Goal: Task Accomplishment & Management: Use online tool/utility

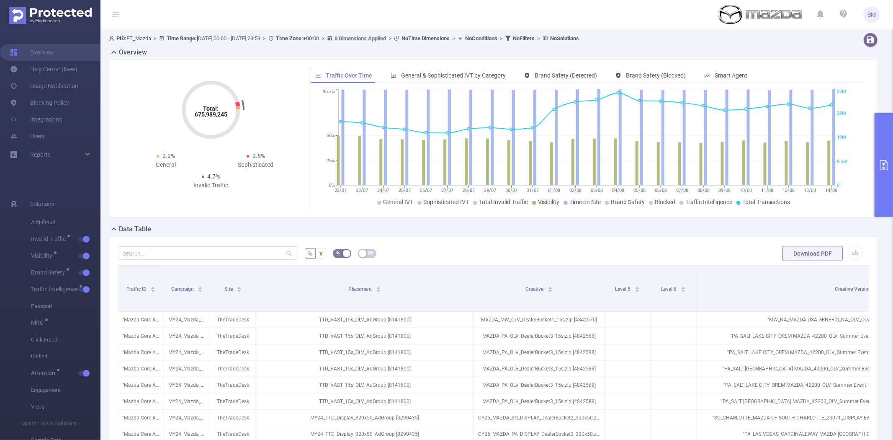
scroll to position [0, 341]
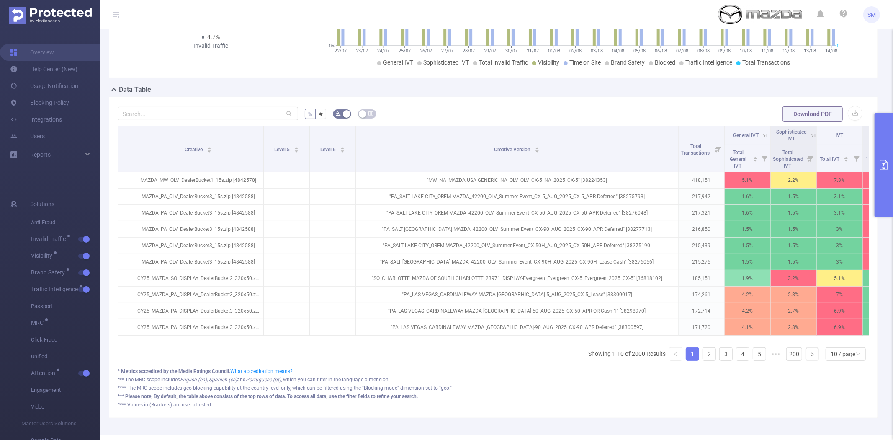
click at [886, 158] on button "primary" at bounding box center [884, 165] width 18 height 104
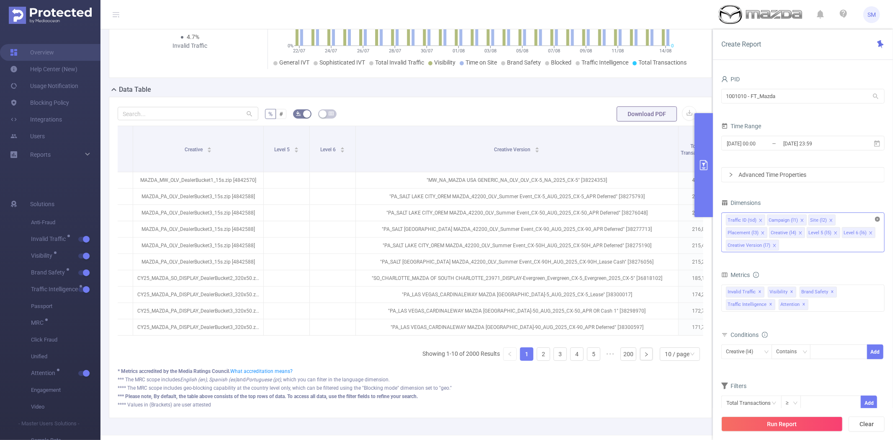
click at [878, 218] on icon "icon: close-circle" at bounding box center [877, 219] width 5 height 5
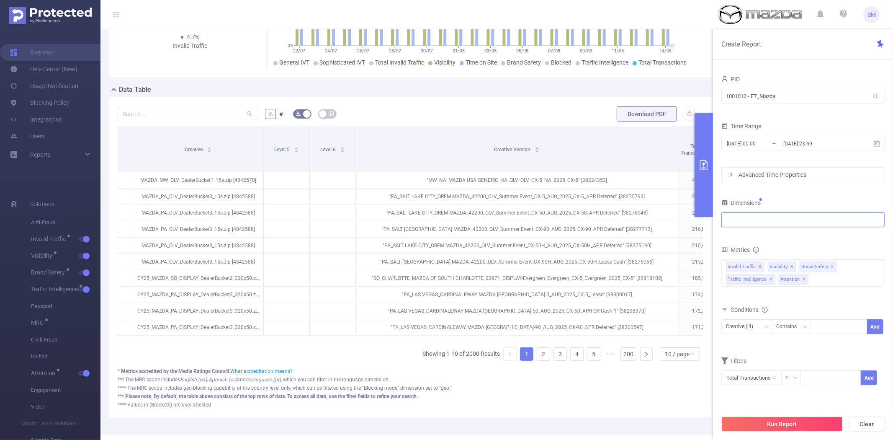
click at [769, 227] on div at bounding box center [803, 220] width 154 height 14
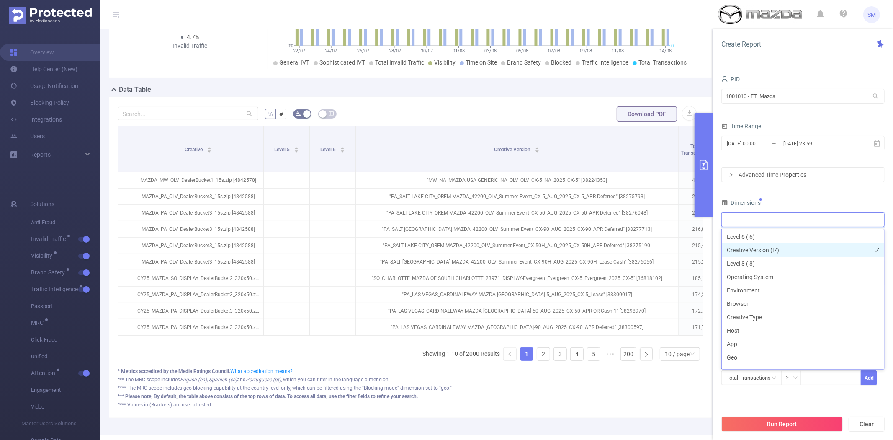
click at [773, 247] on li "Creative Version (l7)" at bounding box center [803, 249] width 163 height 13
click at [751, 404] on div "PID 1001010 - FT_Mazda 1001010 - FT_Mazda Time Range [DATE] 00:00 _ [DATE] 23:5…" at bounding box center [803, 239] width 163 height 333
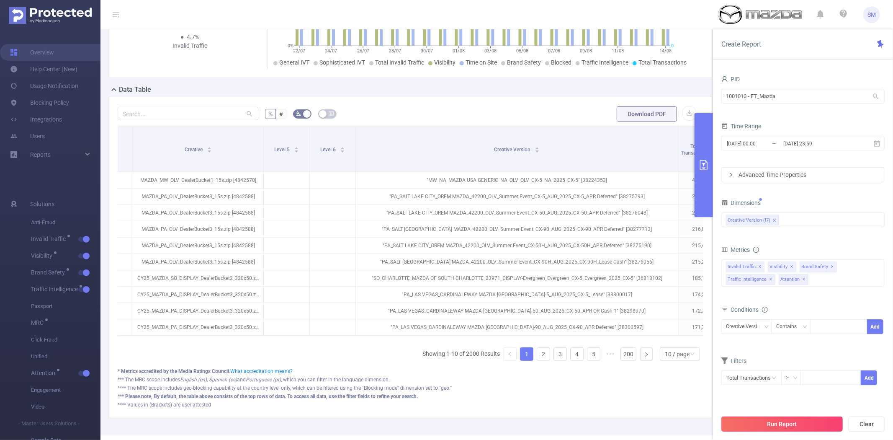
click at [753, 428] on button "Run Report" at bounding box center [782, 423] width 121 height 15
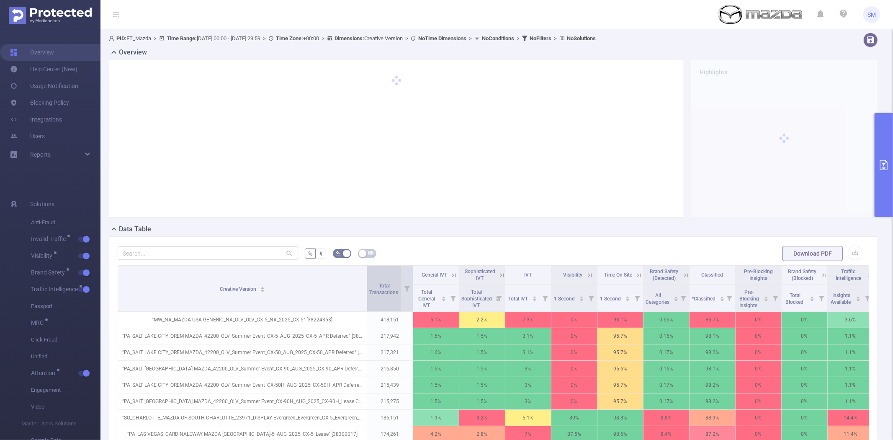
drag, startPoint x: 163, startPoint y: 276, endPoint x: 366, endPoint y: 274, distance: 203.2
click at [366, 274] on span at bounding box center [367, 289] width 4 height 46
click at [85, 287] on button "button" at bounding box center [84, 289] width 12 height 5
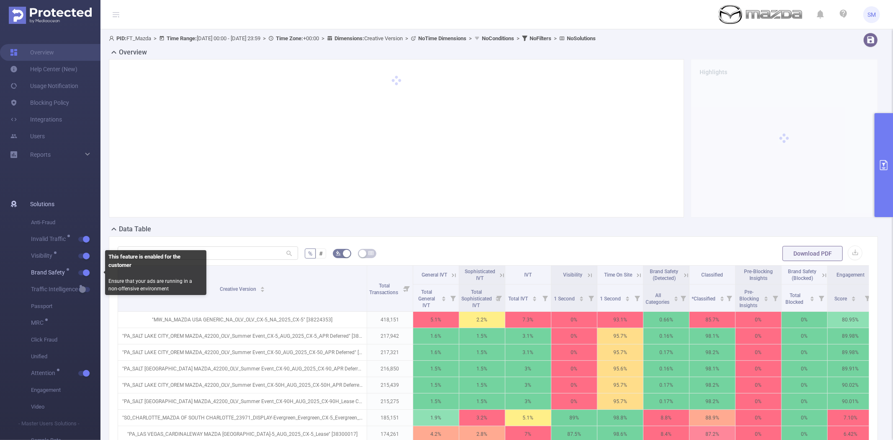
click at [85, 267] on span "Brand Safety" at bounding box center [66, 272] width 70 height 17
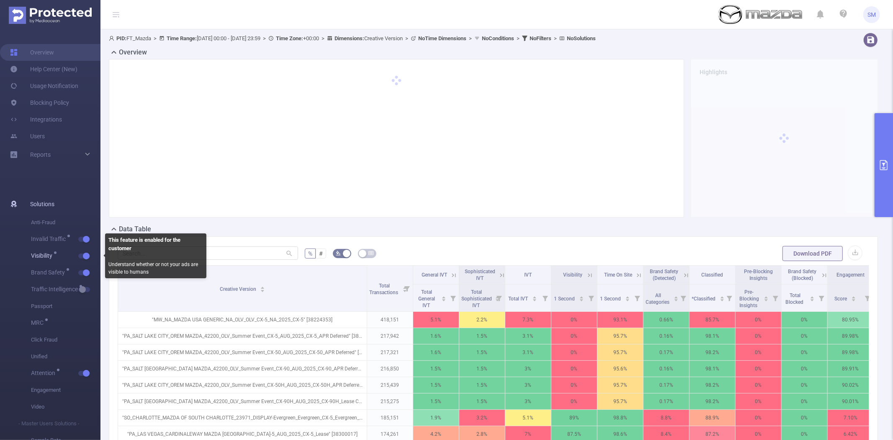
click at [85, 256] on button "button" at bounding box center [84, 255] width 12 height 5
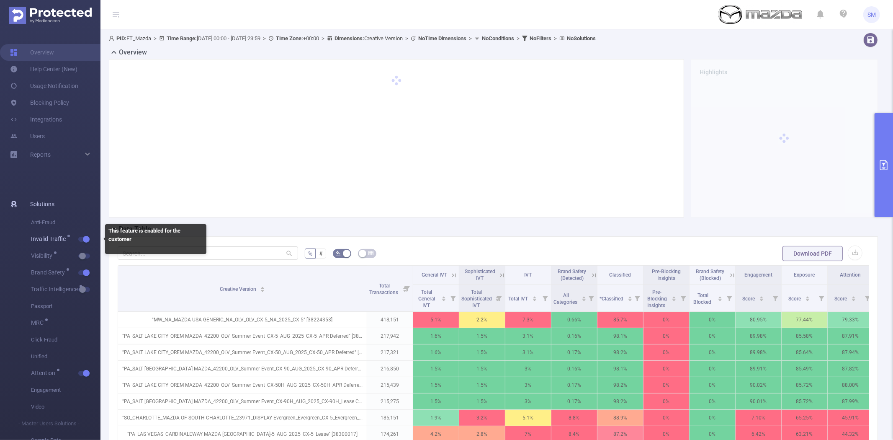
click at [86, 240] on button "button" at bounding box center [84, 239] width 12 height 5
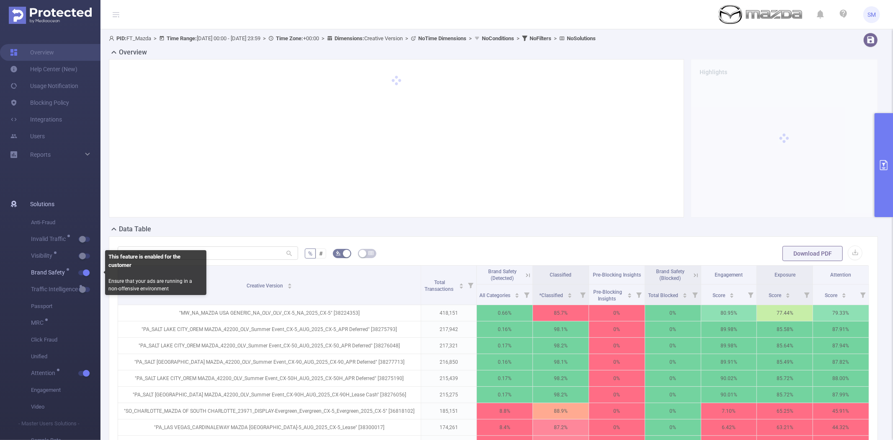
click at [84, 271] on button "button" at bounding box center [84, 272] width 12 height 5
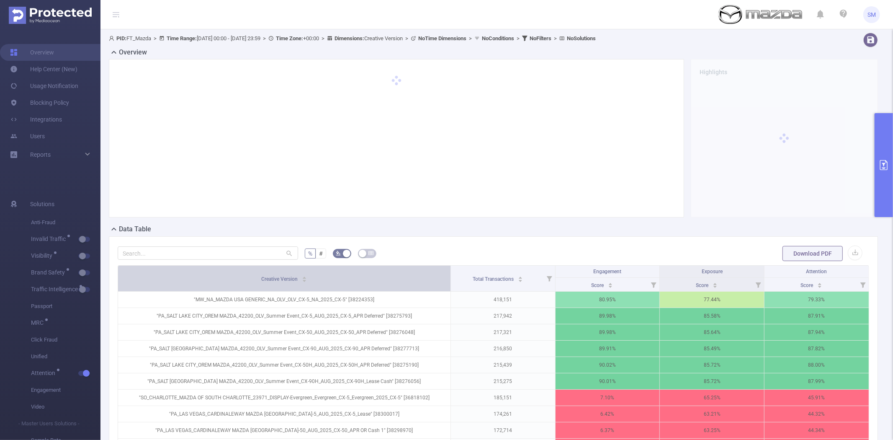
drag, startPoint x: 545, startPoint y: 274, endPoint x: 442, endPoint y: 270, distance: 102.7
click at [442, 270] on th "Creative Version" at bounding box center [284, 279] width 333 height 26
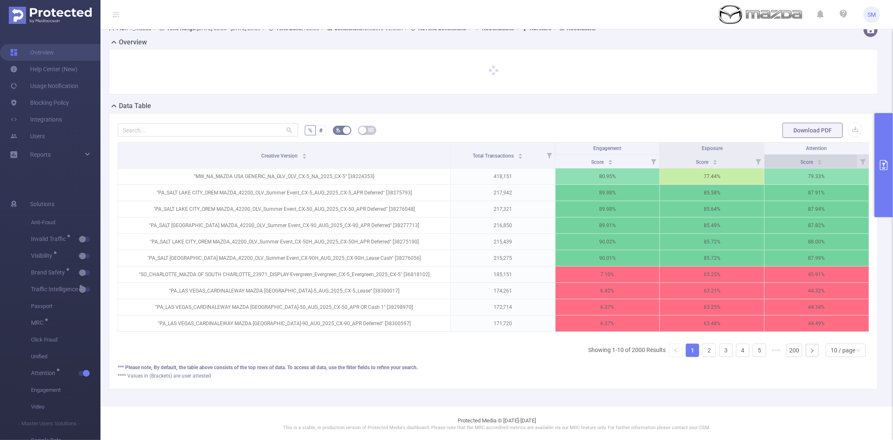
scroll to position [20, 0]
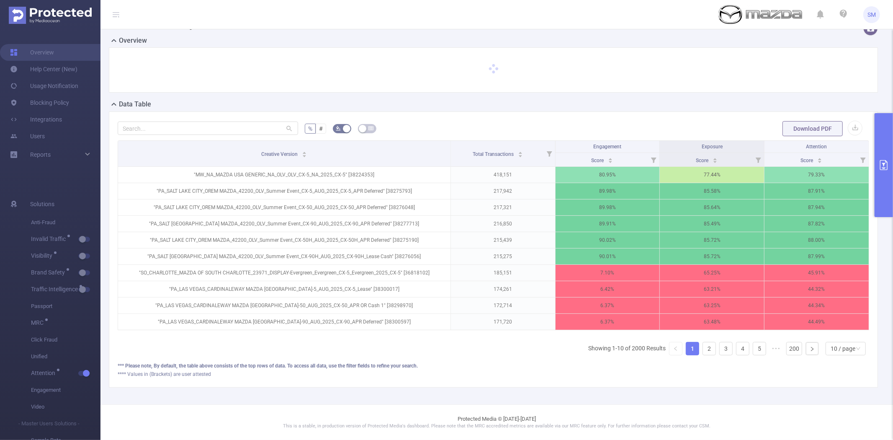
click at [881, 133] on button "primary" at bounding box center [884, 165] width 18 height 104
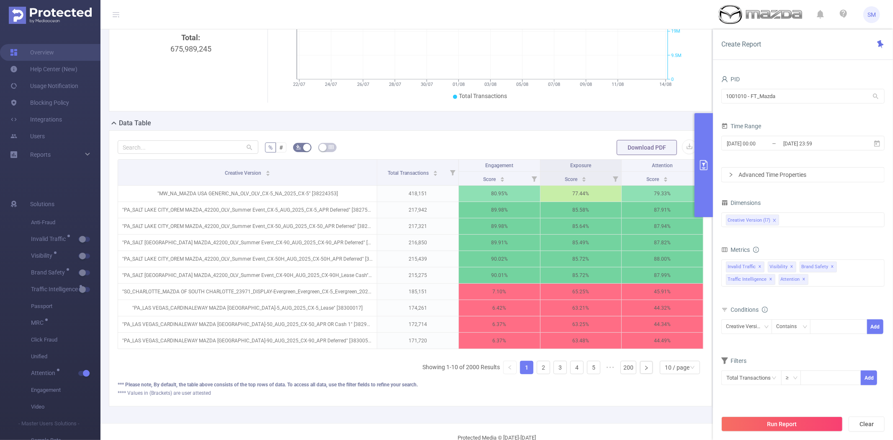
scroll to position [113, 0]
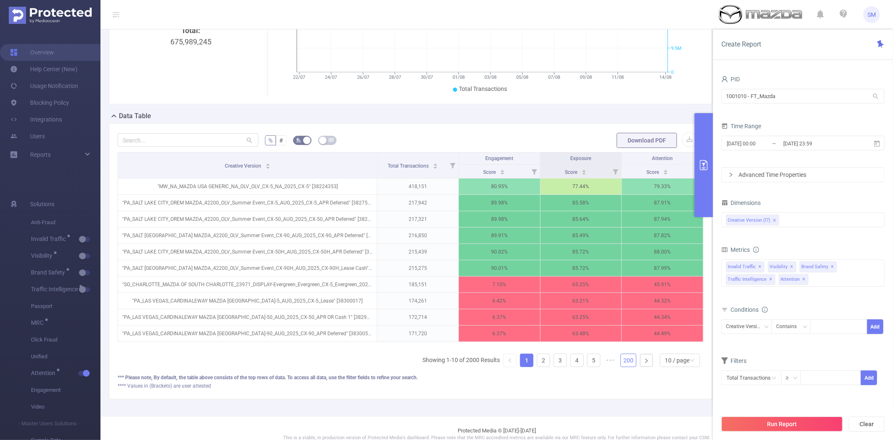
click at [621, 367] on link "200" at bounding box center [628, 360] width 15 height 13
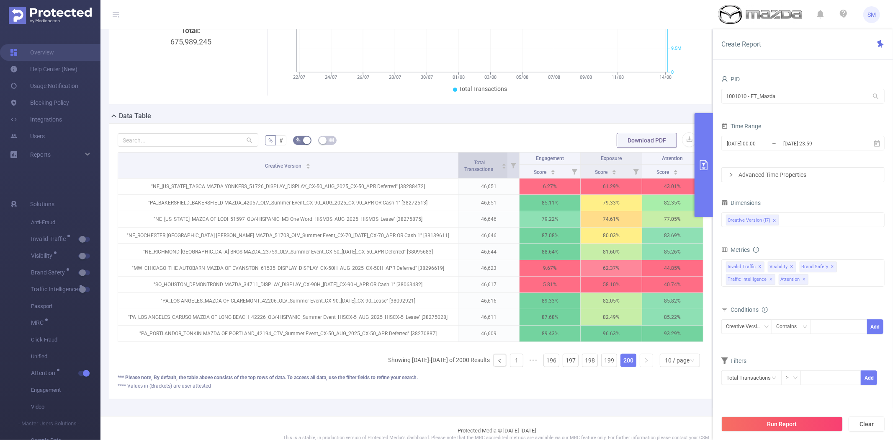
drag, startPoint x: 373, startPoint y: 169, endPoint x: 482, endPoint y: 168, distance: 109.3
click at [482, 165] on tr "Creative Version Total Transactions Engagement Exposure Attention" at bounding box center [411, 158] width 586 height 12
click at [511, 367] on link "1" at bounding box center [517, 360] width 13 height 13
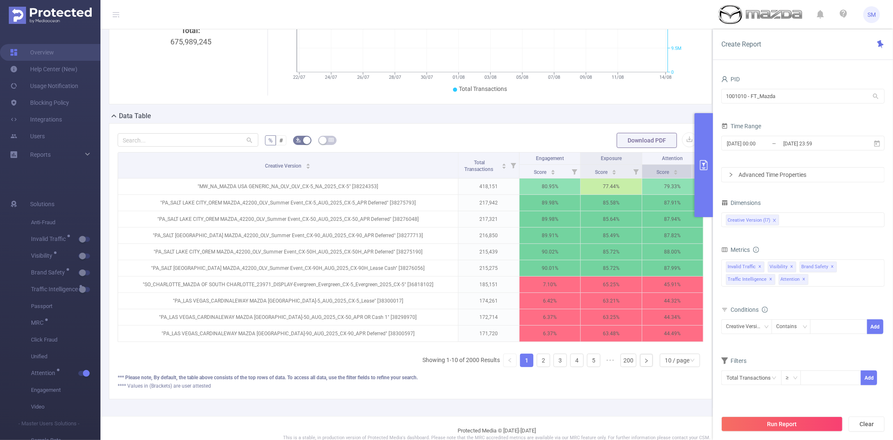
click at [657, 175] on span "Score" at bounding box center [664, 172] width 14 height 6
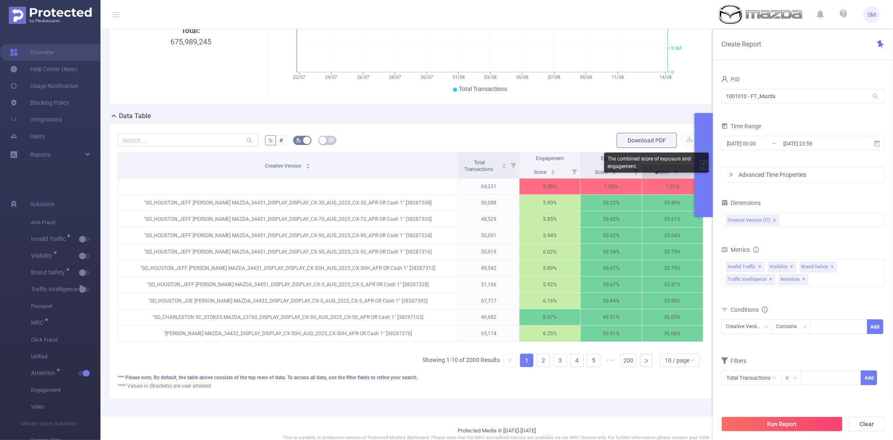
click at [657, 175] on span "Score" at bounding box center [664, 172] width 14 height 6
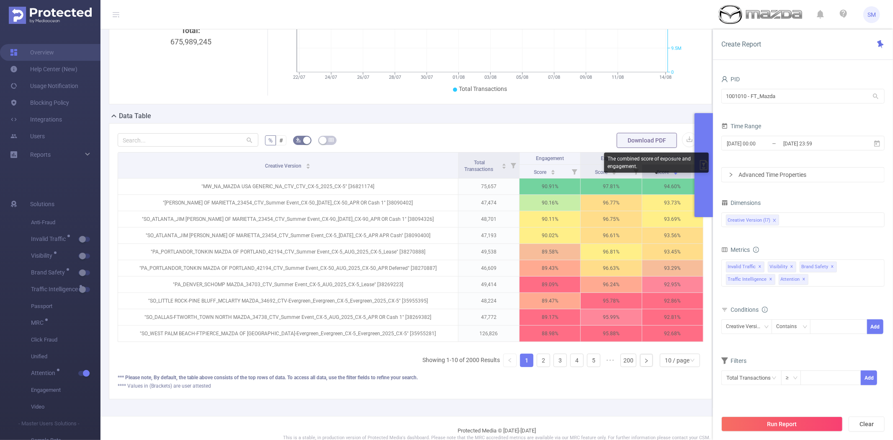
click at [657, 175] on span "Score" at bounding box center [664, 172] width 14 height 6
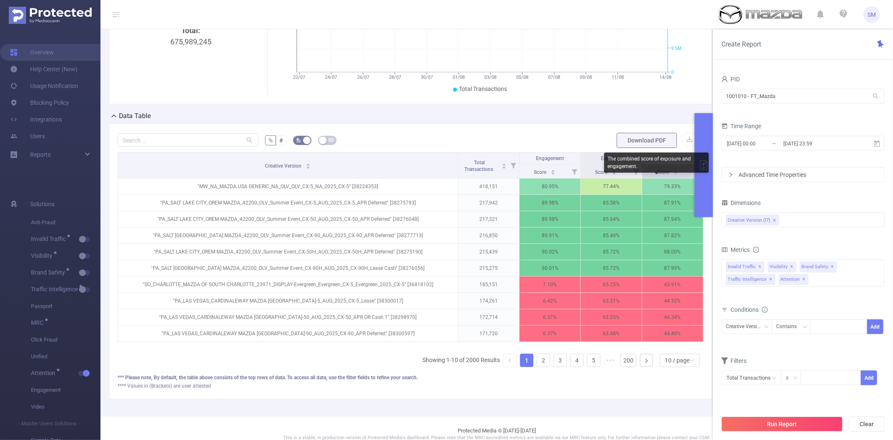
click at [657, 175] on span "Score" at bounding box center [664, 172] width 14 height 6
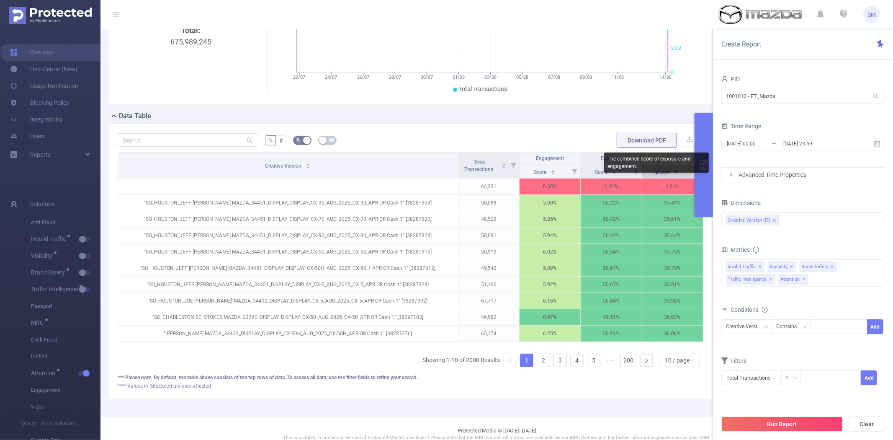
click at [657, 175] on span "Score" at bounding box center [664, 172] width 14 height 6
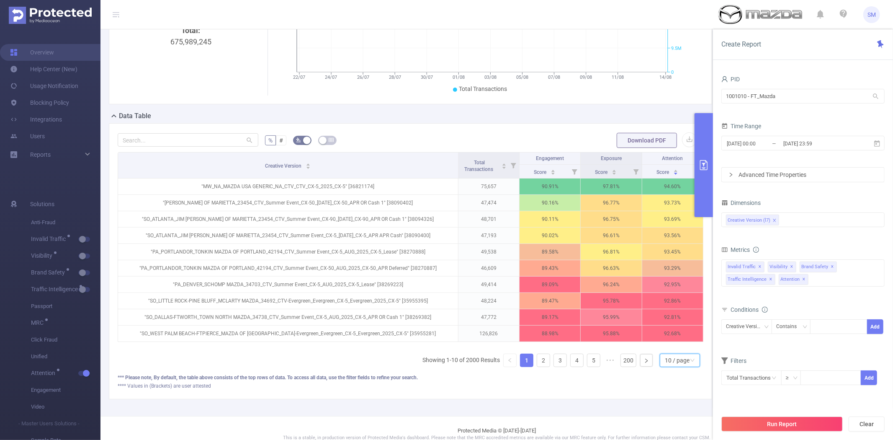
click at [690, 363] on icon "icon: down" at bounding box center [692, 360] width 5 height 5
click at [679, 331] on li "30 / page" at bounding box center [673, 326] width 40 height 13
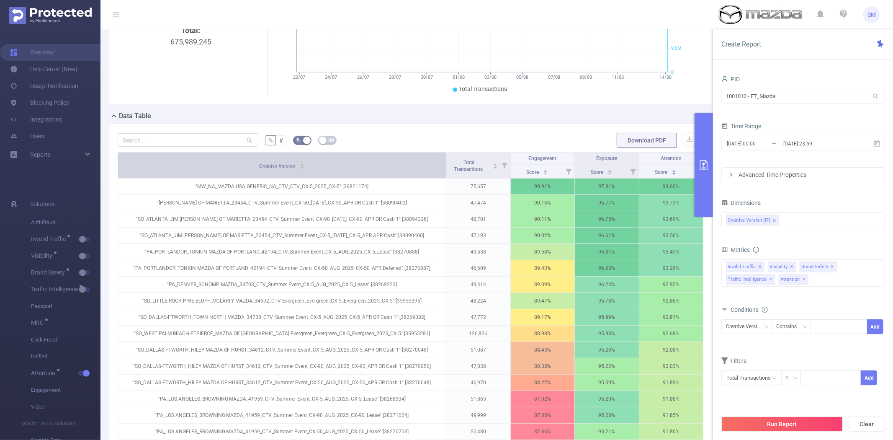
drag, startPoint x: 453, startPoint y: 165, endPoint x: 433, endPoint y: 165, distance: 20.5
click at [433, 165] on th "Creative Version" at bounding box center [282, 165] width 328 height 26
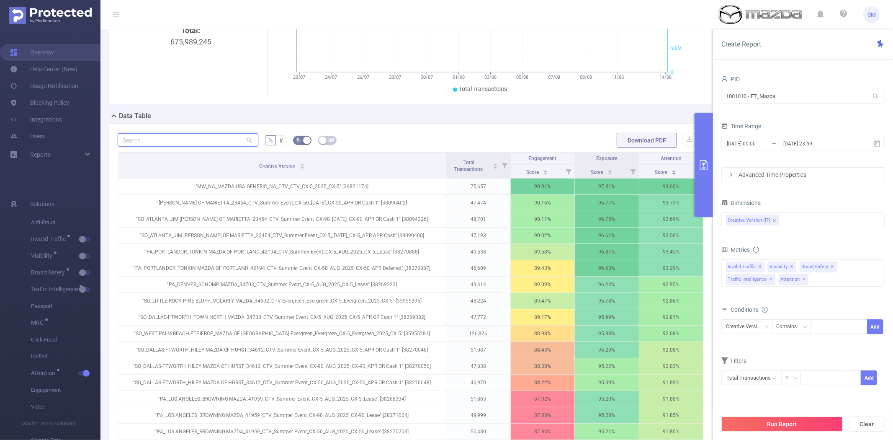
click at [171, 147] on input "text" at bounding box center [188, 139] width 141 height 13
paste input "38069562"
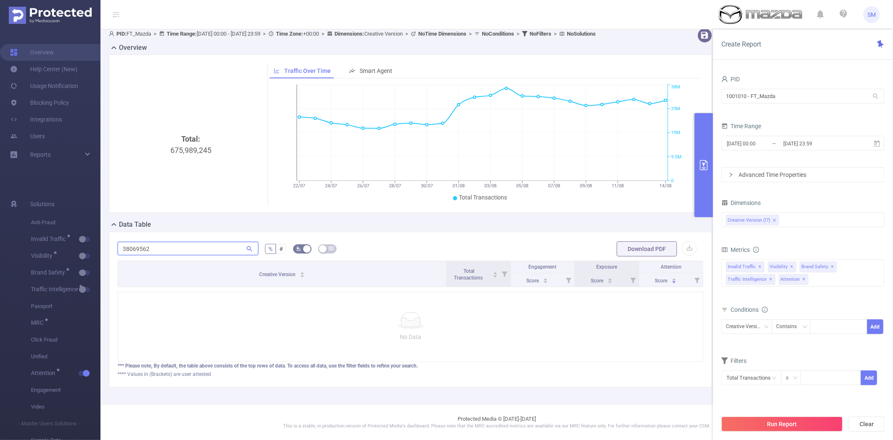
drag, startPoint x: 158, startPoint y: 239, endPoint x: 115, endPoint y: 238, distance: 42.7
click at [115, 238] on div "38069562 % # Download PDF Creative Version Total Transactions Engagement Exposu…" at bounding box center [411, 310] width 604 height 156
paste input "7949894"
type input "37949894"
drag, startPoint x: 184, startPoint y: 241, endPoint x: 86, endPoint y: 241, distance: 98.0
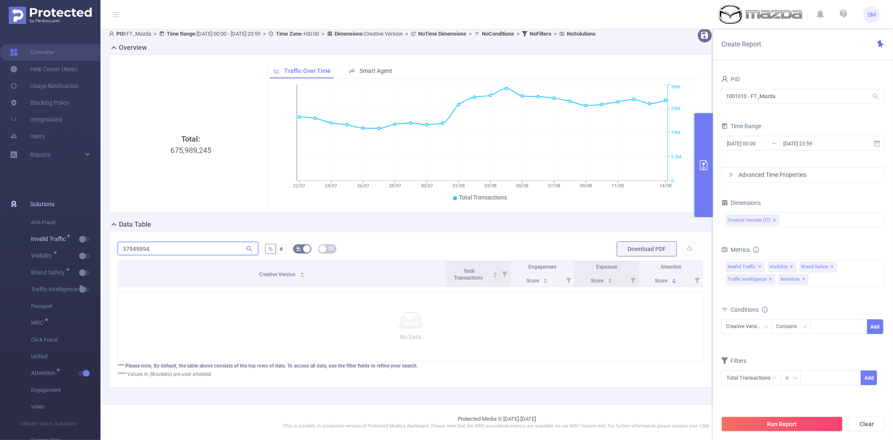
click at [86, 241] on section "Overview Help Center (New) Usage Notification Blocking Policy Integrations User…" at bounding box center [446, 220] width 893 height 440
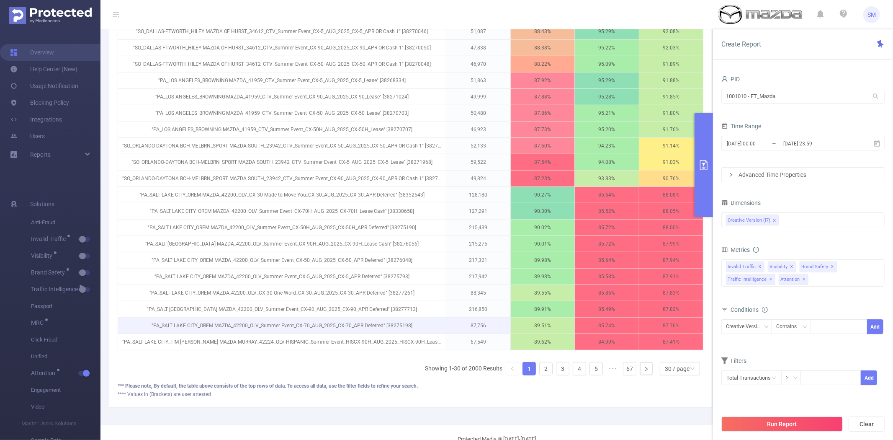
scroll to position [439, 0]
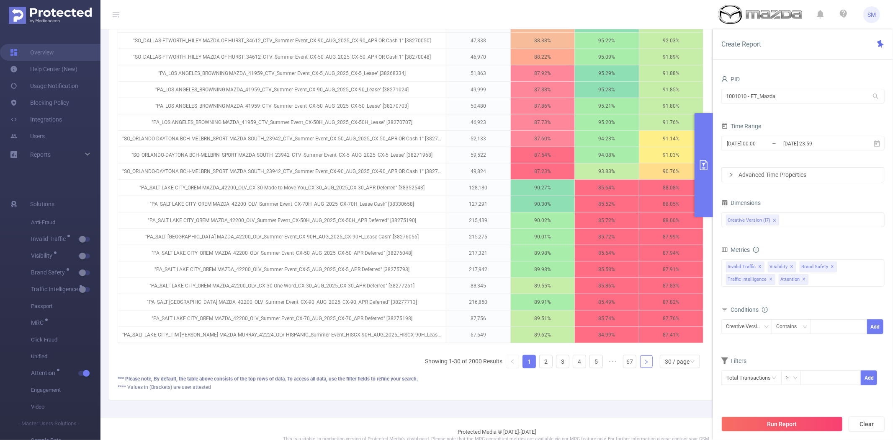
click at [644, 368] on link at bounding box center [646, 361] width 13 height 13
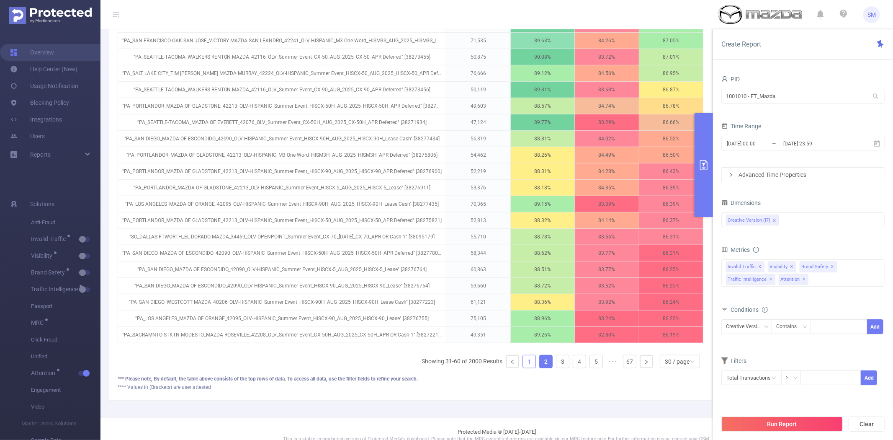
click at [524, 368] on link "1" at bounding box center [529, 361] width 13 height 13
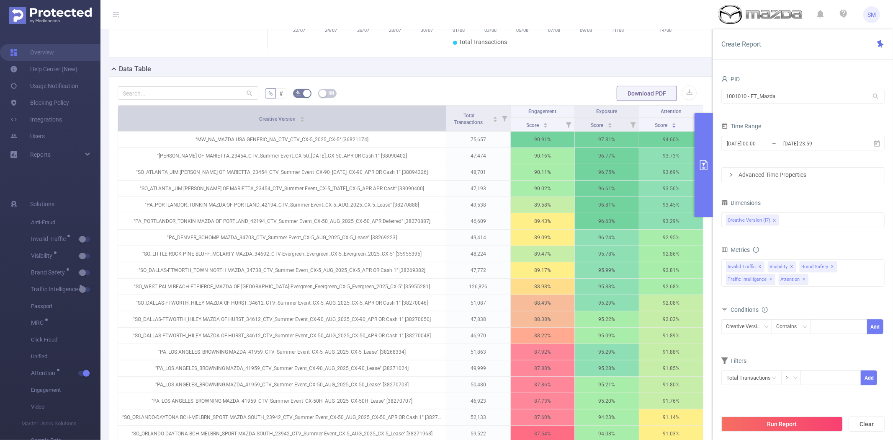
scroll to position [206, 0]
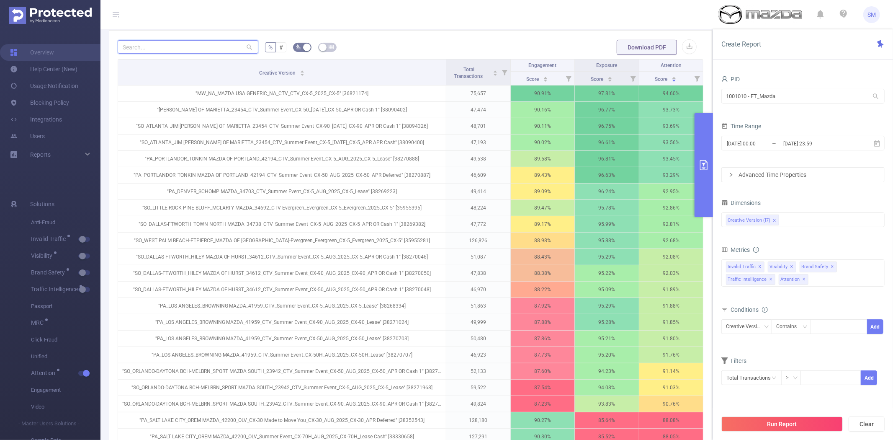
click at [146, 52] on input "text" at bounding box center [188, 46] width 141 height 13
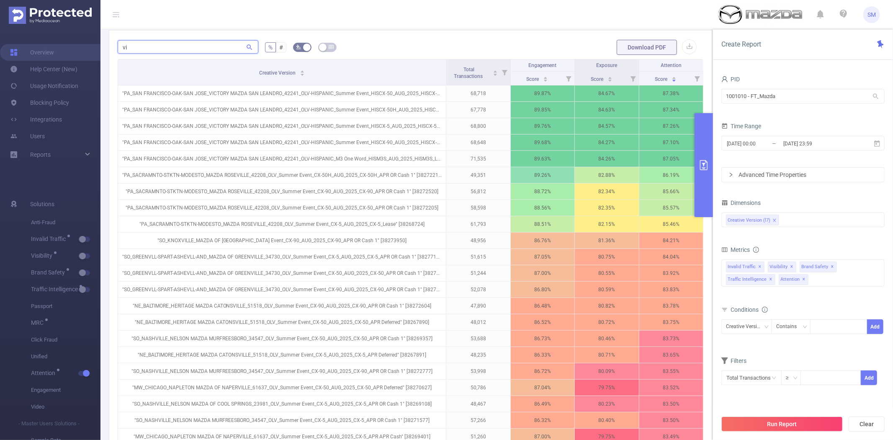
type input "v"
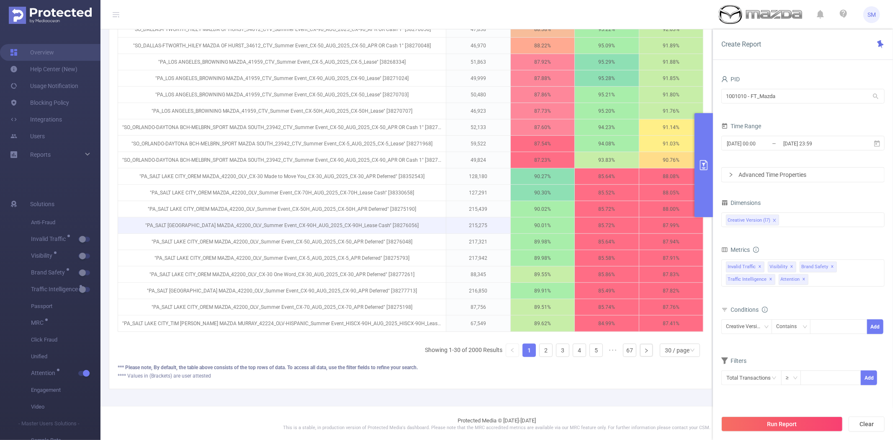
scroll to position [468, 0]
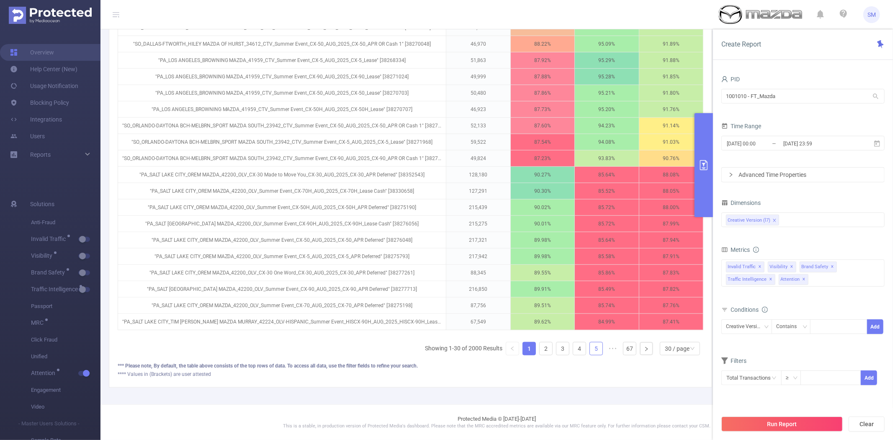
click at [590, 348] on link "5" at bounding box center [596, 348] width 13 height 13
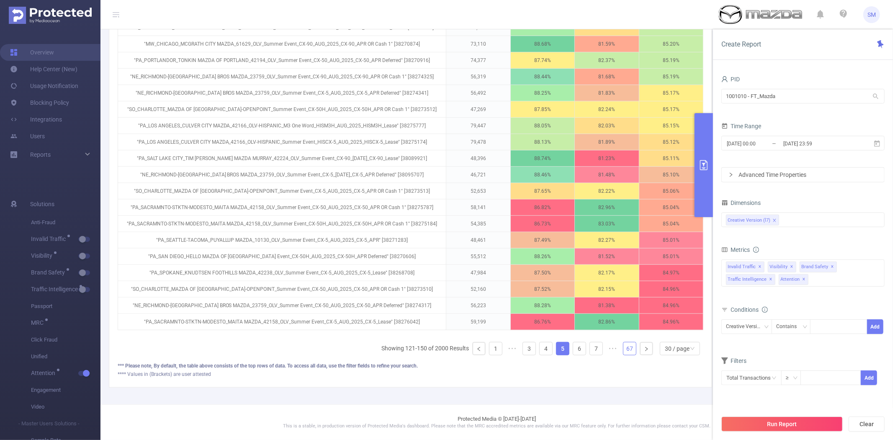
click at [624, 349] on link "67" at bounding box center [630, 348] width 13 height 13
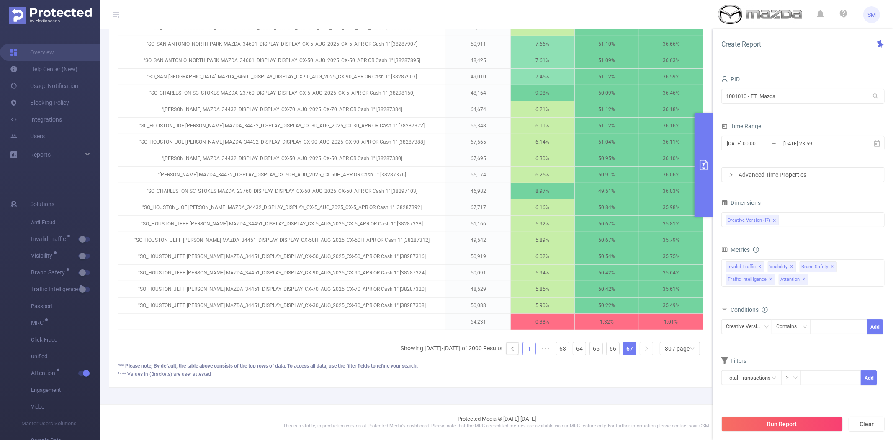
click at [523, 347] on link "1" at bounding box center [529, 348] width 13 height 13
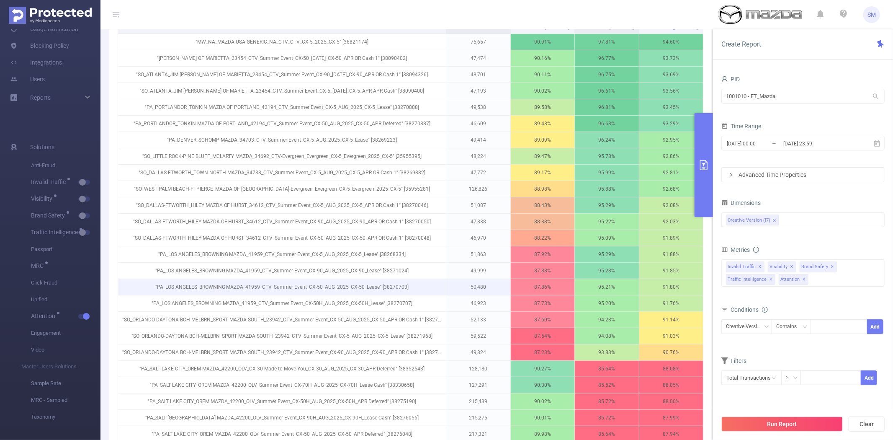
scroll to position [211, 0]
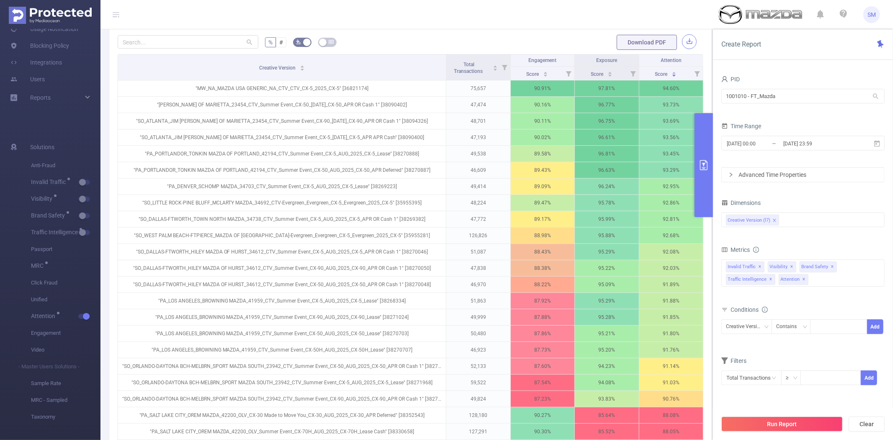
click at [685, 49] on button "button" at bounding box center [689, 41] width 15 height 15
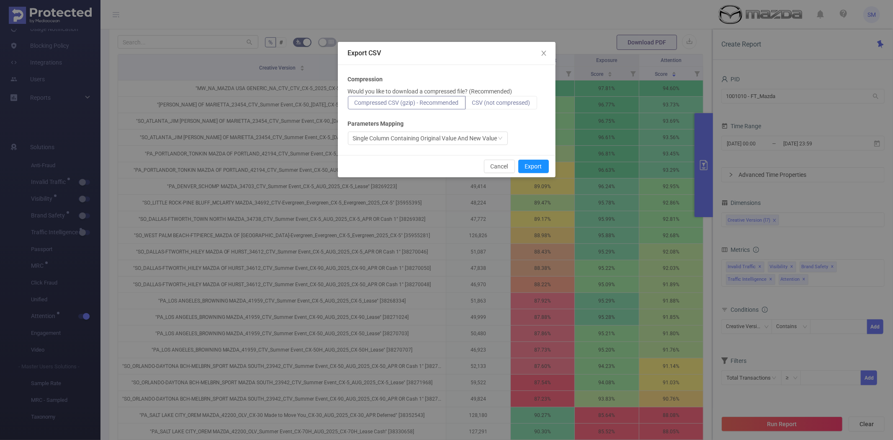
click at [496, 102] on span "CSV (not compressed)" at bounding box center [502, 102] width 58 height 7
click at [473, 105] on input "CSV (not compressed)" at bounding box center [473, 105] width 0 height 0
click at [537, 170] on button "Export" at bounding box center [534, 166] width 31 height 13
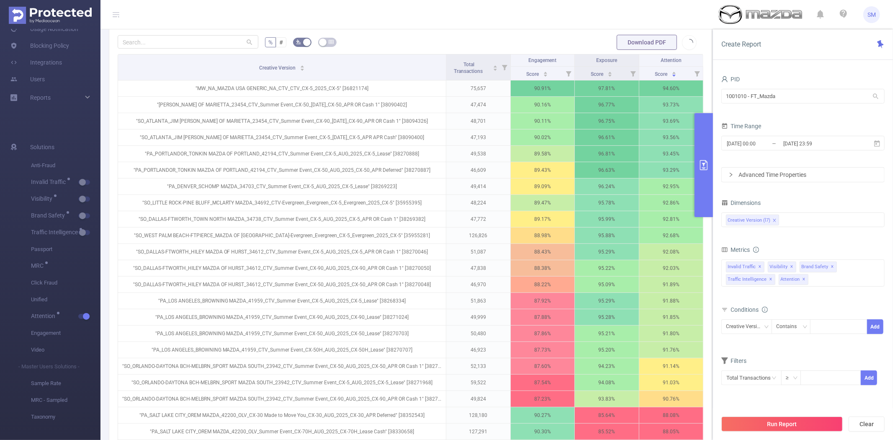
click at [554, 14] on header "SM" at bounding box center [446, 14] width 893 height 29
click at [655, 77] on span "Score" at bounding box center [662, 74] width 14 height 6
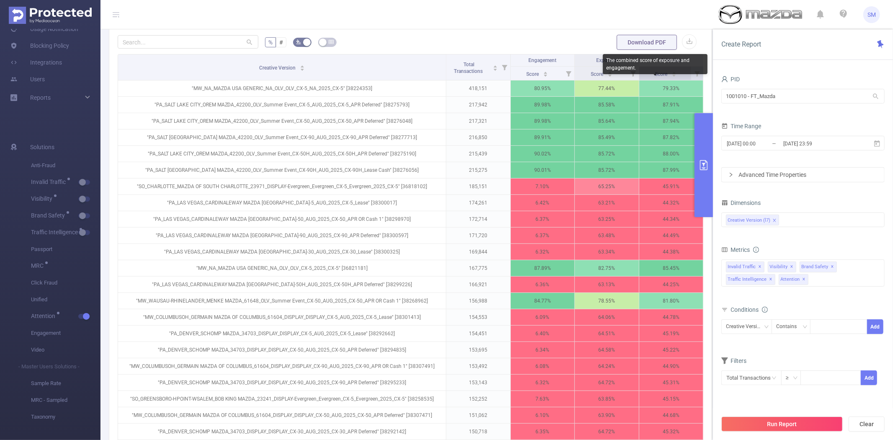
click at [655, 77] on span "Score" at bounding box center [662, 74] width 14 height 6
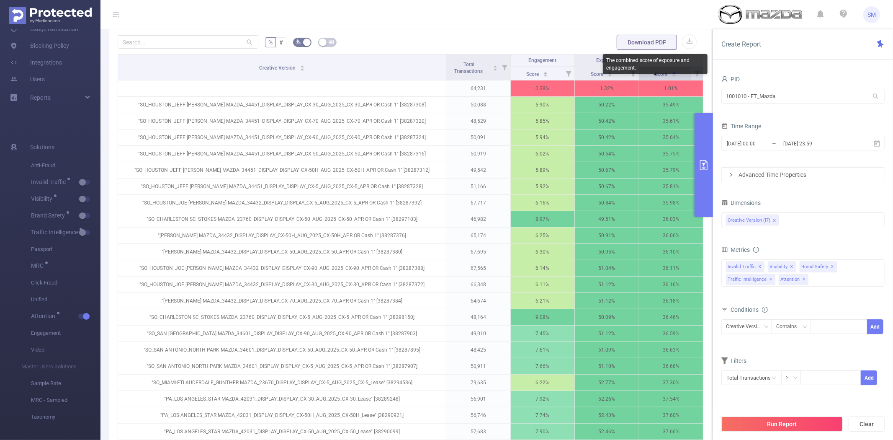
click at [655, 77] on span "Score" at bounding box center [662, 74] width 14 height 6
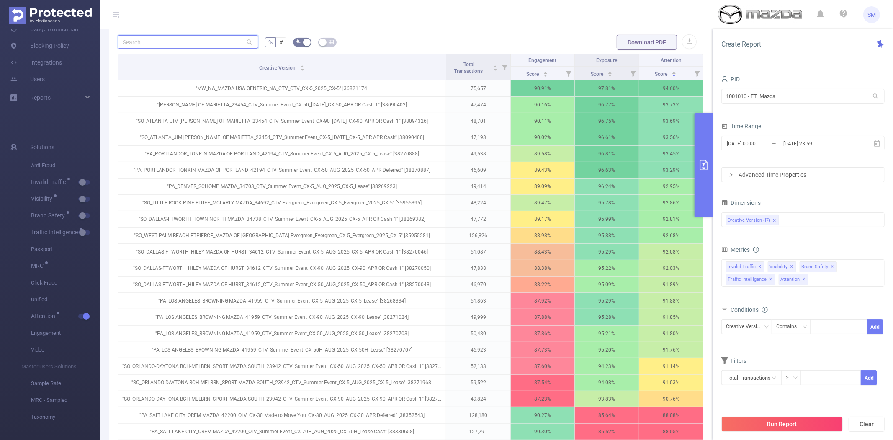
click at [183, 46] on input "text" at bounding box center [188, 41] width 141 height 13
paste input ""pa_san diego_hello mazda of san diego_42222_olv_cx-30 one word_cx-30_jun_2025_…"
type input ""pa_san diego_hello mazda of san diego_42222_olv_cx-30 one word_cx-30_jun_2025_…"
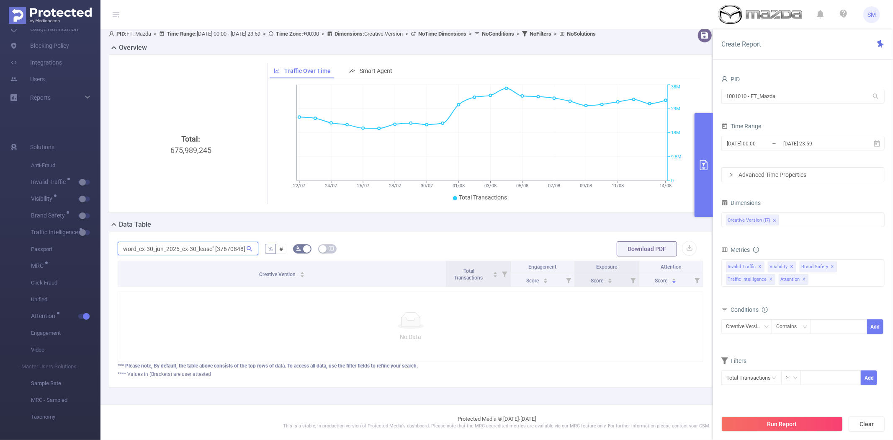
click at [231, 243] on input ""pa_san diego_hello mazda of san diego_42222_olv_cx-30 one word_cx-30_jun_2025_…" at bounding box center [188, 248] width 141 height 13
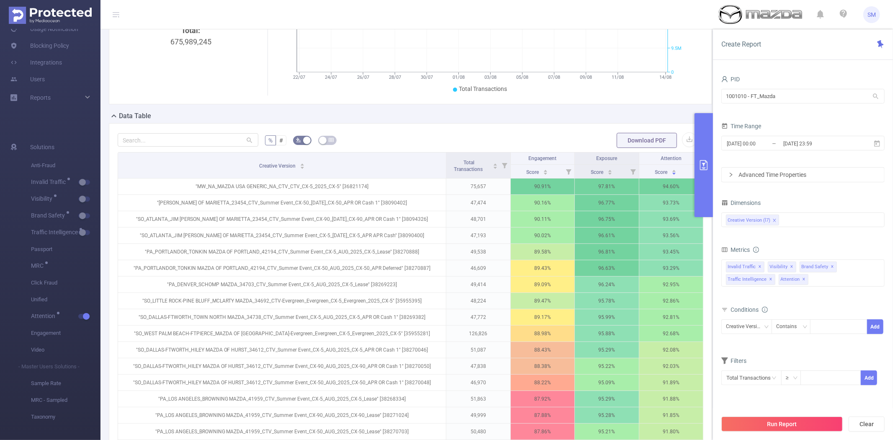
scroll to position [160, 0]
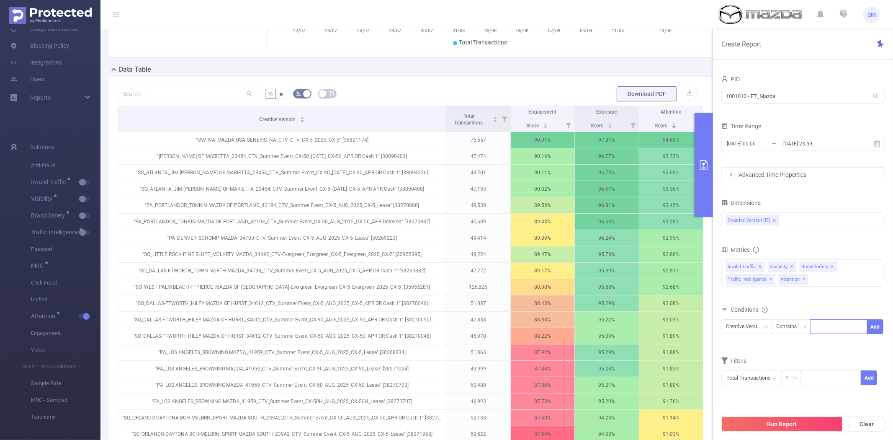
click at [846, 328] on div at bounding box center [839, 327] width 48 height 14
type input "display"
drag, startPoint x: 829, startPoint y: 346, endPoint x: 842, endPoint y: 339, distance: 14.4
click at [829, 345] on li "display" at bounding box center [839, 343] width 57 height 13
click at [877, 329] on button "Add" at bounding box center [876, 326] width 16 height 15
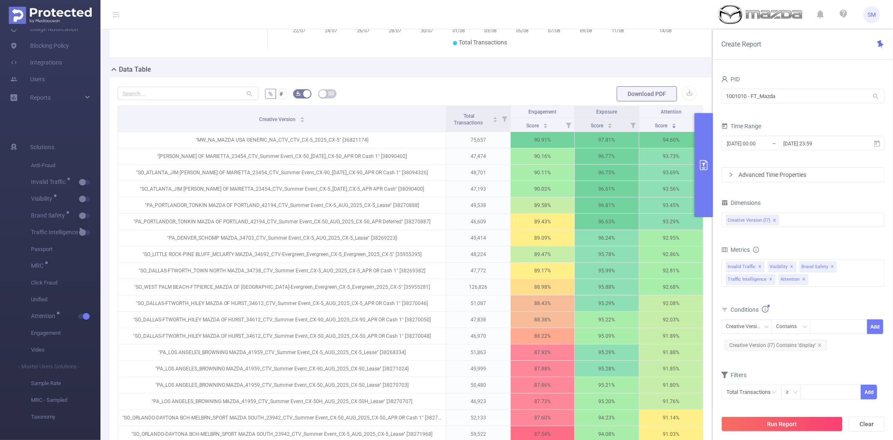
click at [797, 420] on button "Run Report" at bounding box center [782, 423] width 121 height 15
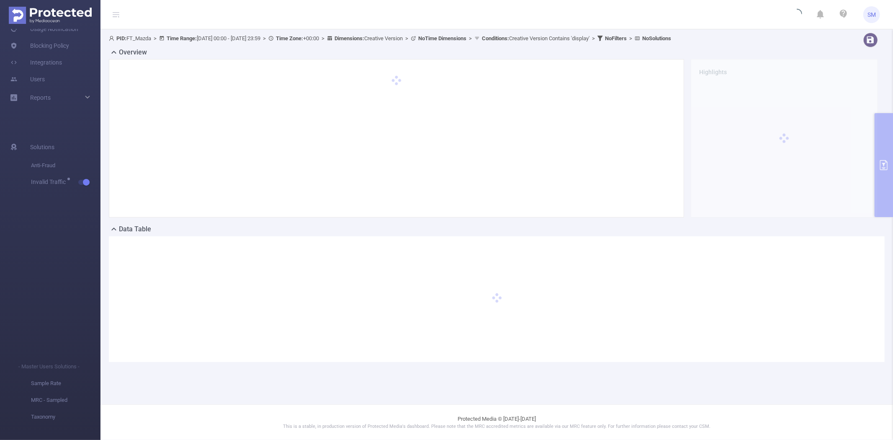
scroll to position [0, 0]
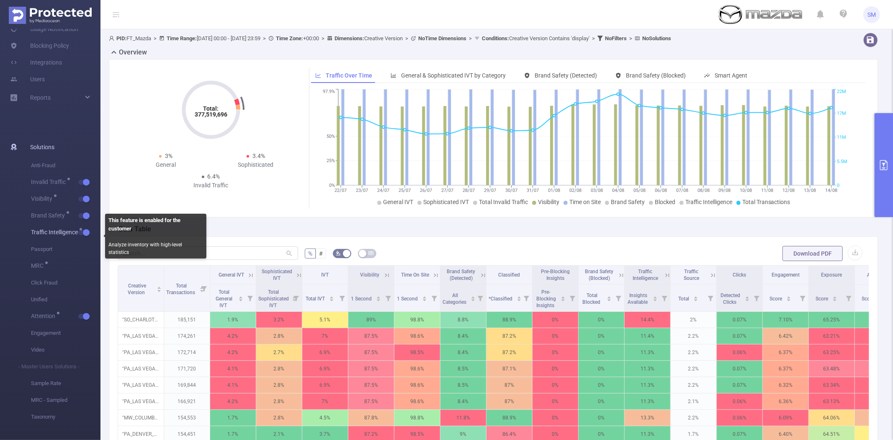
click at [91, 228] on span "Traffic Intelligence" at bounding box center [66, 232] width 70 height 17
click at [85, 215] on button "button" at bounding box center [84, 215] width 12 height 5
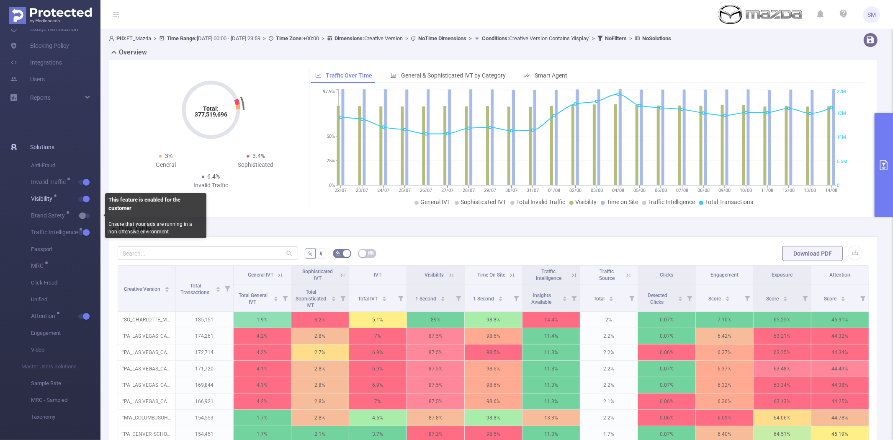
click at [81, 201] on button "button" at bounding box center [84, 198] width 12 height 5
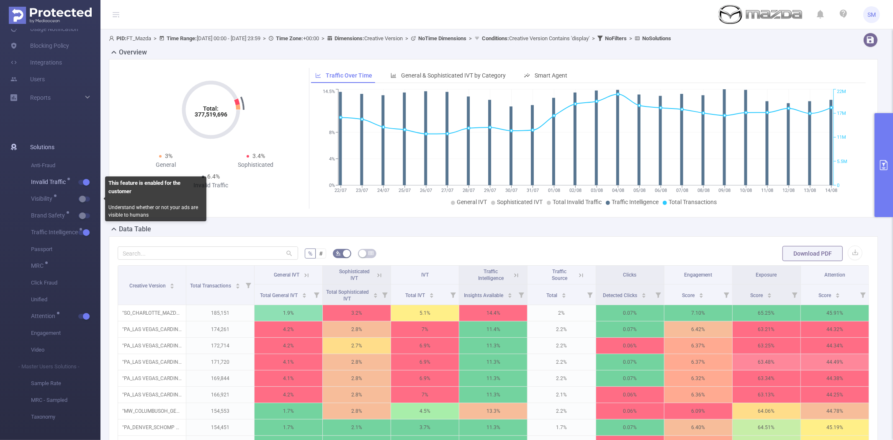
click at [86, 177] on span "Invalid Traffic" at bounding box center [66, 182] width 70 height 17
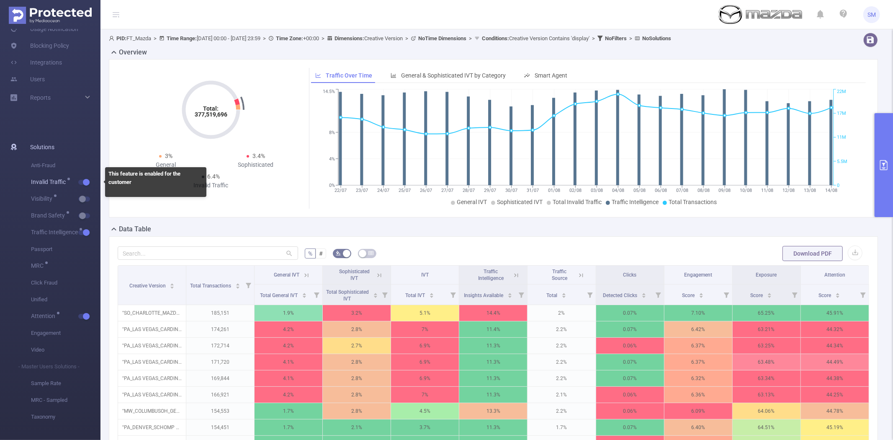
click at [87, 180] on button "button" at bounding box center [84, 182] width 12 height 5
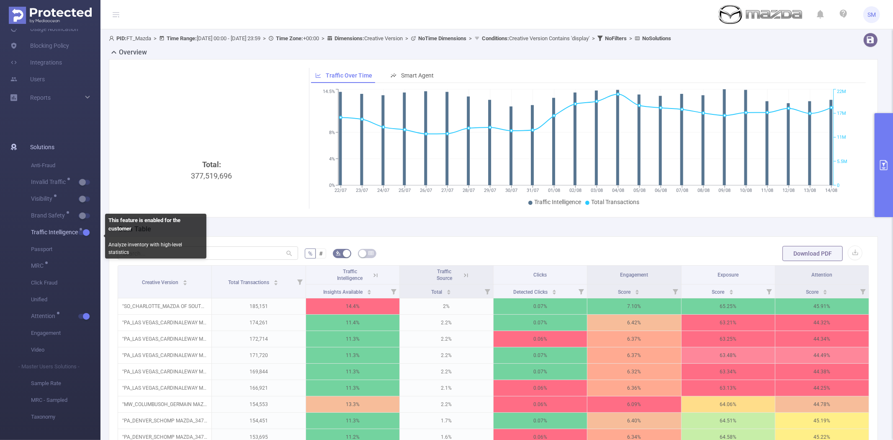
click at [82, 233] on span "button" at bounding box center [85, 232] width 11 height 4
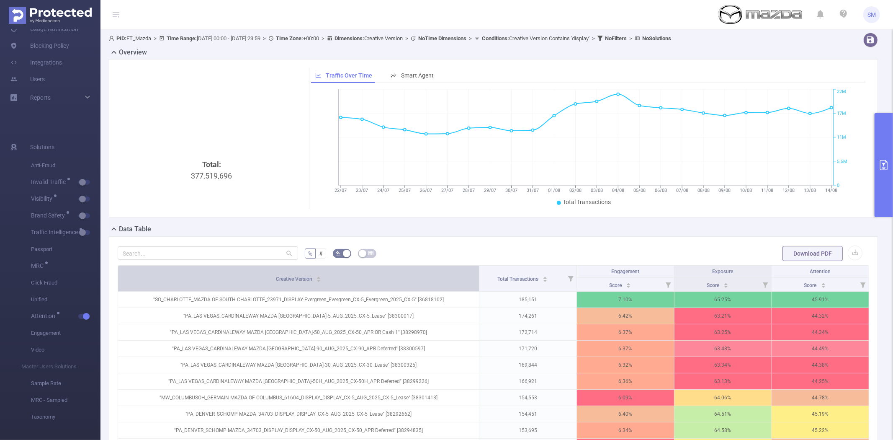
drag, startPoint x: 266, startPoint y: 281, endPoint x: 390, endPoint y: 270, distance: 125.3
click at [390, 270] on th "Creative Version" at bounding box center [298, 279] width 361 height 26
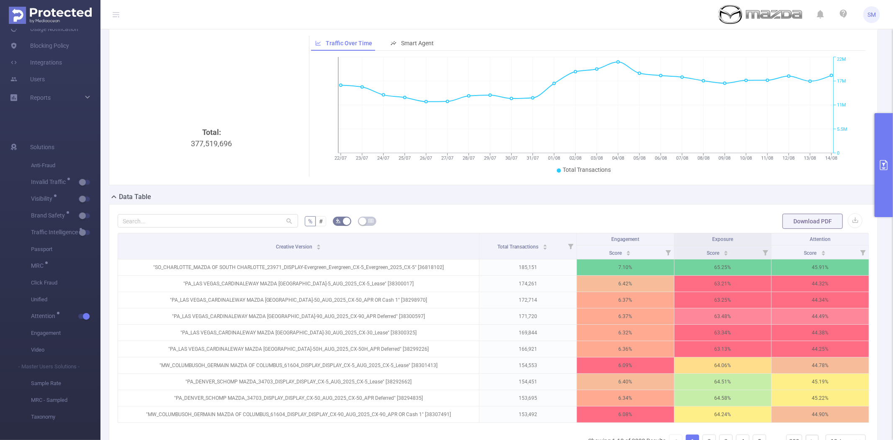
scroll to position [46, 0]
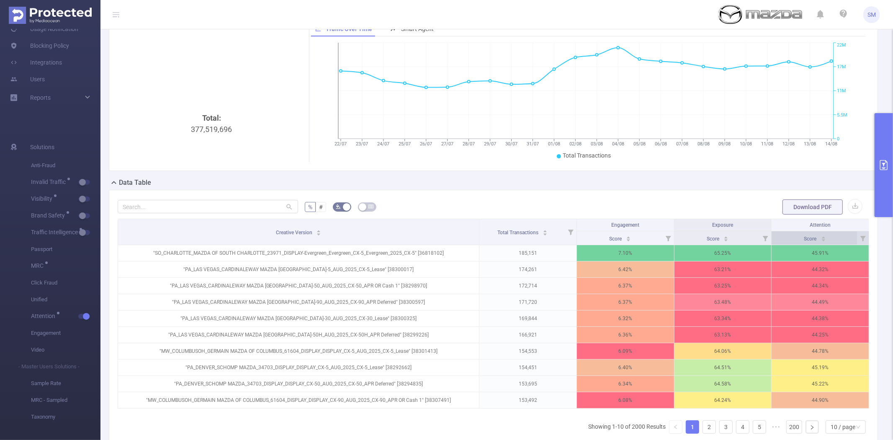
click at [805, 238] on div "Score" at bounding box center [816, 238] width 22 height 8
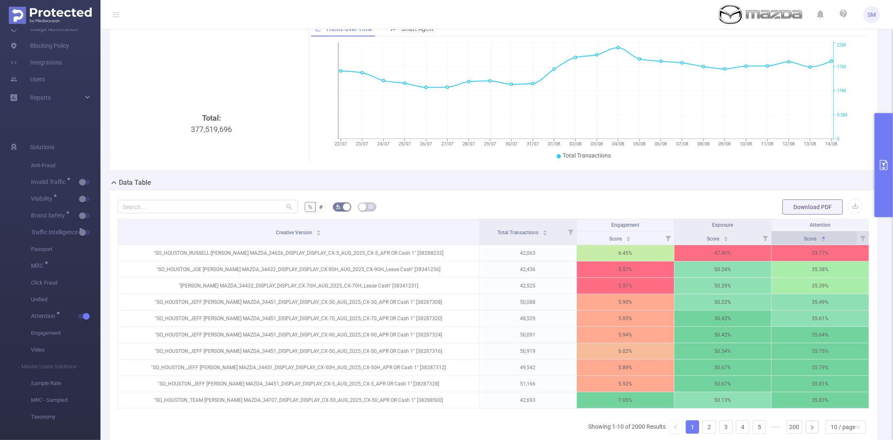
click at [805, 238] on div "Score" at bounding box center [816, 238] width 22 height 8
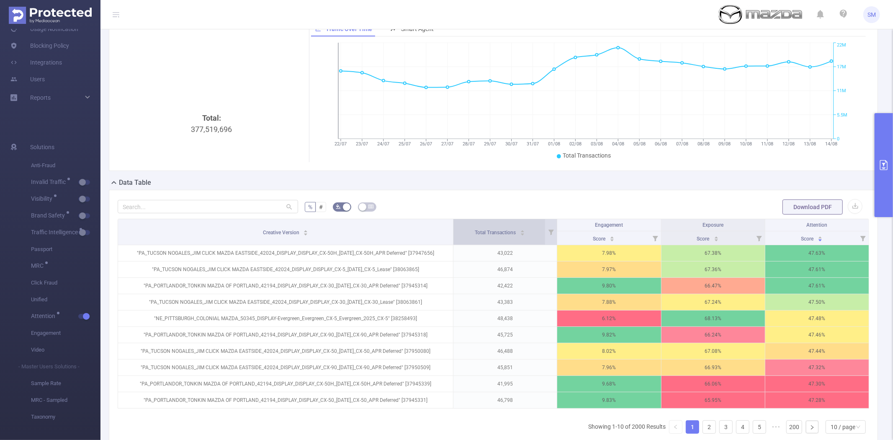
drag, startPoint x: 475, startPoint y: 226, endPoint x: 452, endPoint y: 226, distance: 22.2
click at [452, 226] on tr "Creative Version Total Transactions Engagement Exposure Attention" at bounding box center [493, 225] width 751 height 12
click at [884, 156] on button "primary" at bounding box center [884, 165] width 18 height 104
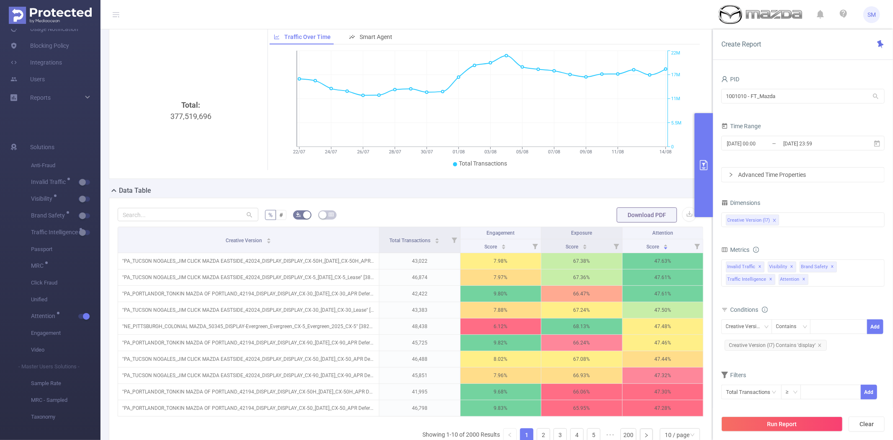
drag, startPoint x: 377, startPoint y: 240, endPoint x: 377, endPoint y: 217, distance: 22.6
click at [377, 217] on div "% # Download PDF Creative Version Total Transactions Engagement Exposure Attent…" at bounding box center [411, 336] width 586 height 258
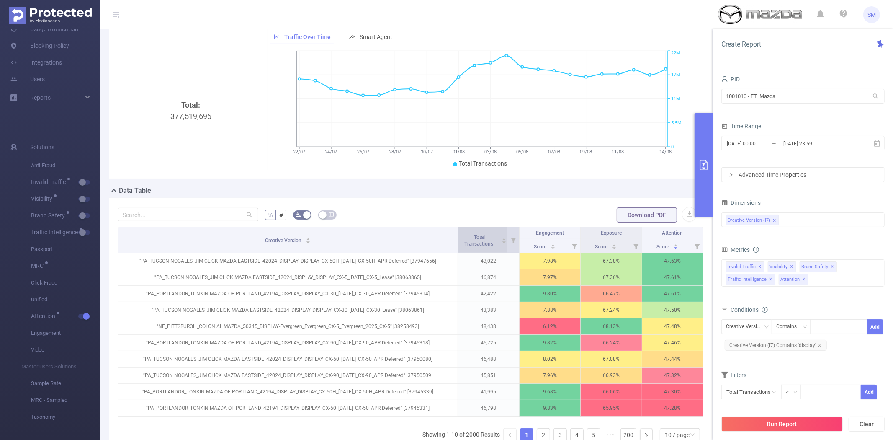
drag, startPoint x: 374, startPoint y: 235, endPoint x: 481, endPoint y: 240, distance: 106.9
click at [481, 239] on tr "Creative Version Total Transactions Engagement Exposure Attention" at bounding box center [411, 233] width 586 height 12
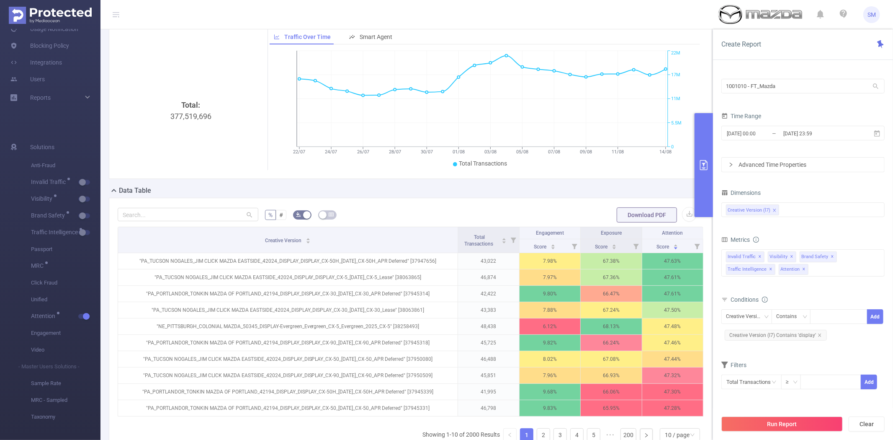
scroll to position [93, 0]
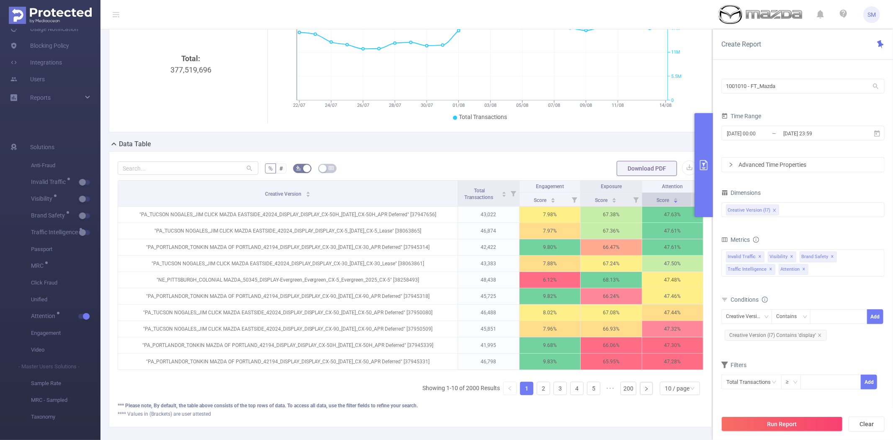
click at [657, 199] on span "Score" at bounding box center [664, 200] width 14 height 6
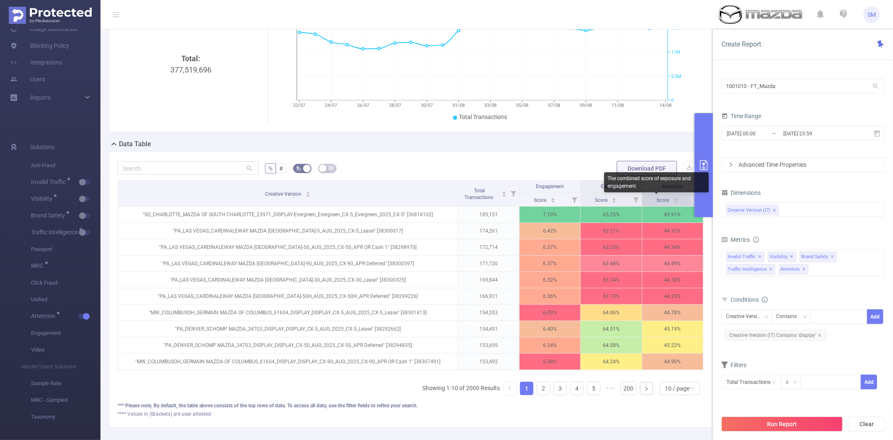
click at [657, 199] on span "Score" at bounding box center [664, 200] width 14 height 6
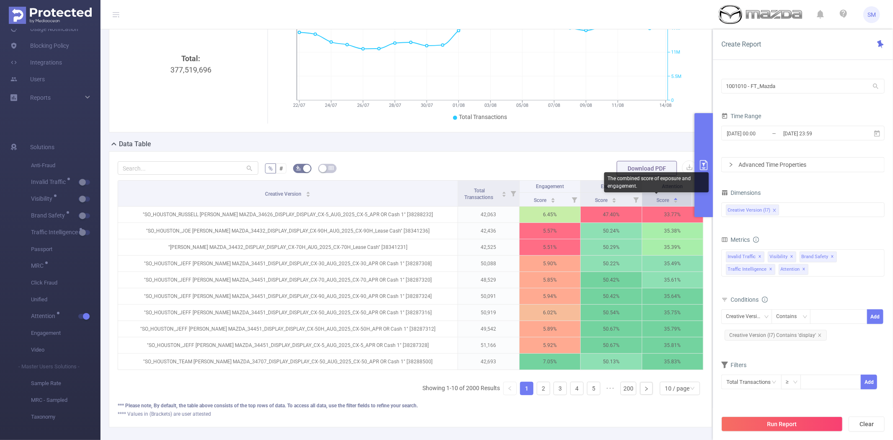
click at [657, 199] on span "Score" at bounding box center [664, 200] width 14 height 6
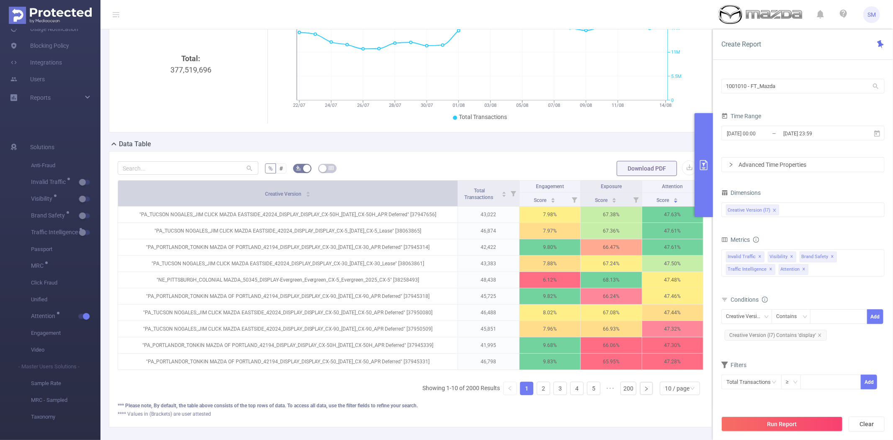
click at [311, 197] on div "Creative Version" at bounding box center [288, 193] width 46 height 8
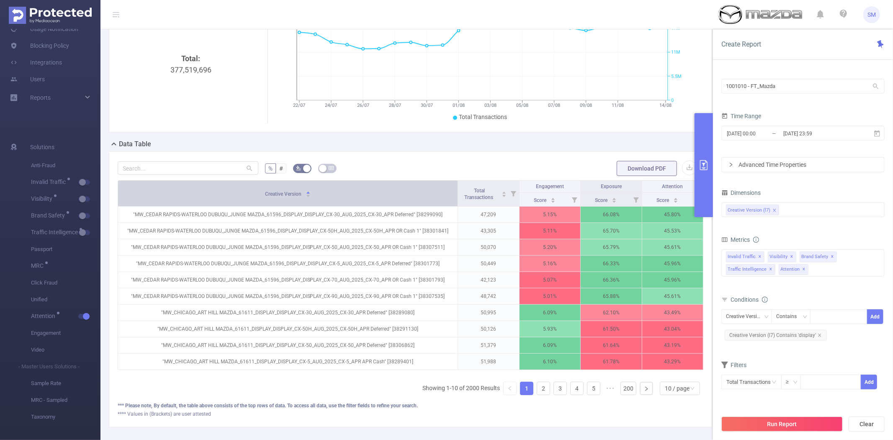
click at [311, 197] on div "Creative Version" at bounding box center [288, 193] width 46 height 8
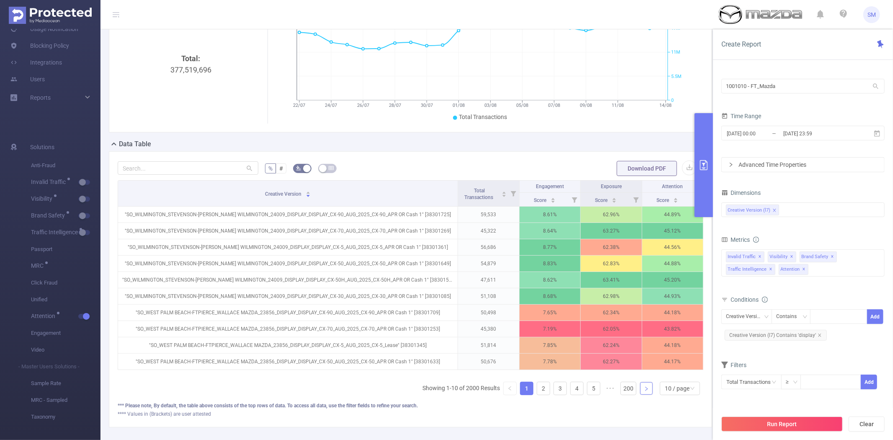
click at [644, 391] on icon "icon: right" at bounding box center [646, 388] width 5 height 5
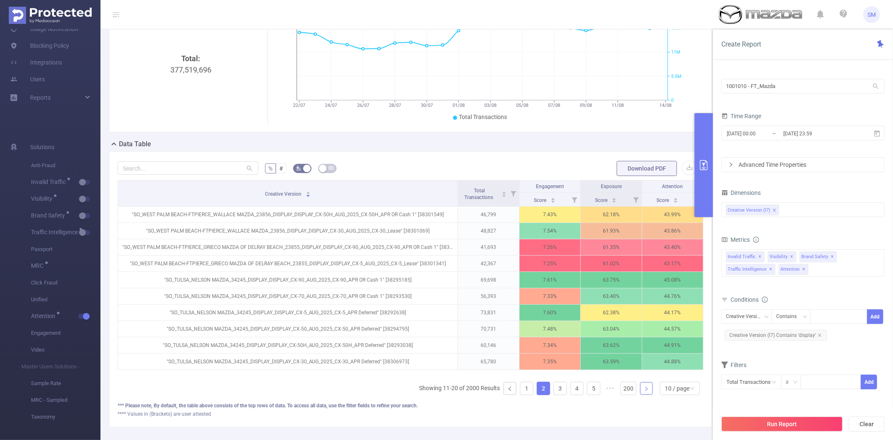
click at [644, 391] on icon "icon: right" at bounding box center [646, 388] width 5 height 5
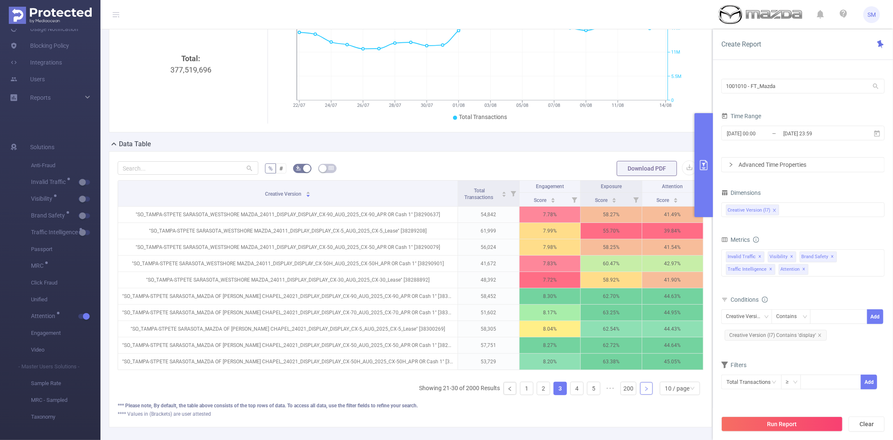
click at [644, 391] on icon "icon: right" at bounding box center [646, 388] width 5 height 5
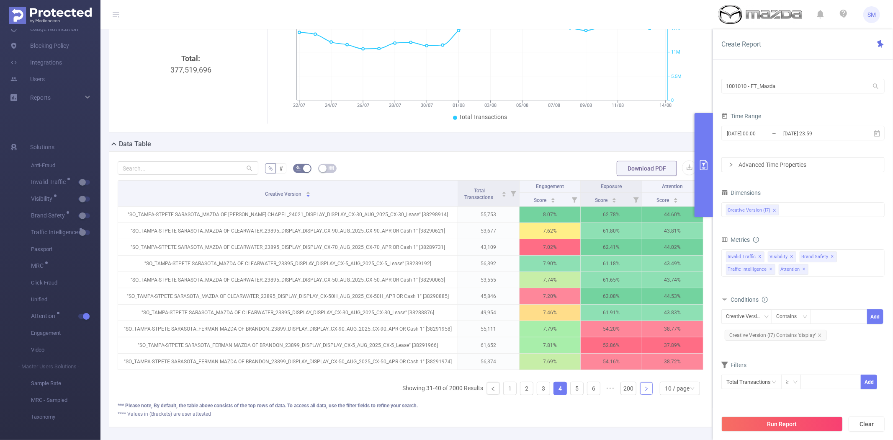
click at [646, 391] on icon "icon: right" at bounding box center [647, 389] width 3 height 4
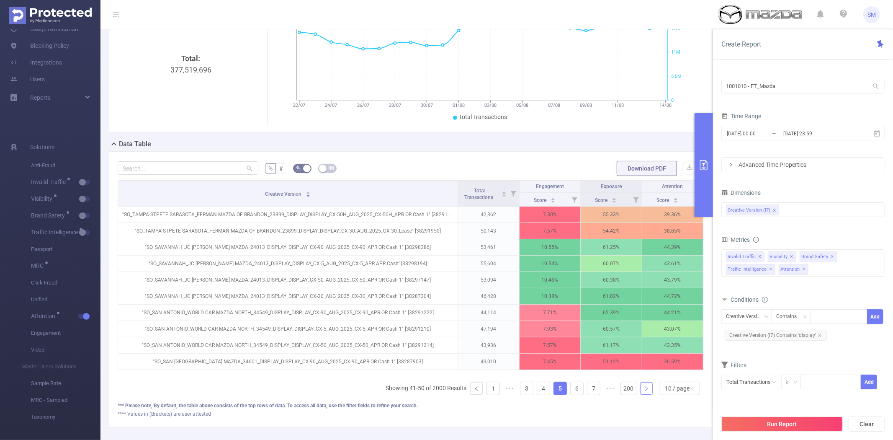
click at [646, 391] on icon "icon: right" at bounding box center [647, 389] width 3 height 4
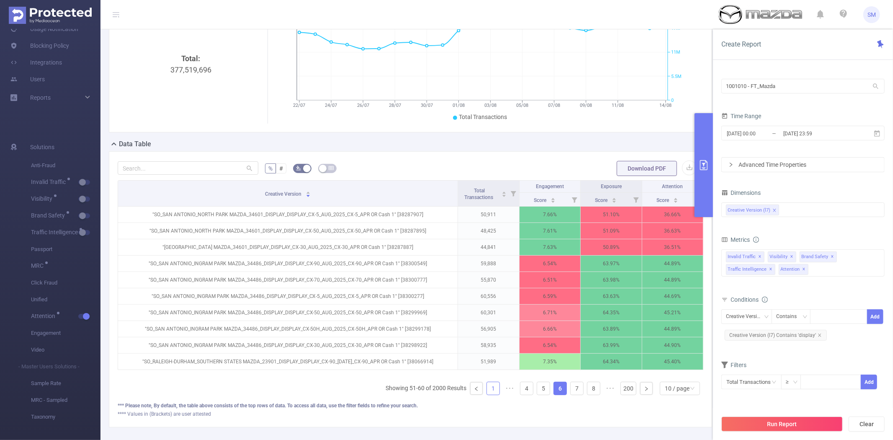
click at [487, 395] on link "1" at bounding box center [493, 388] width 13 height 13
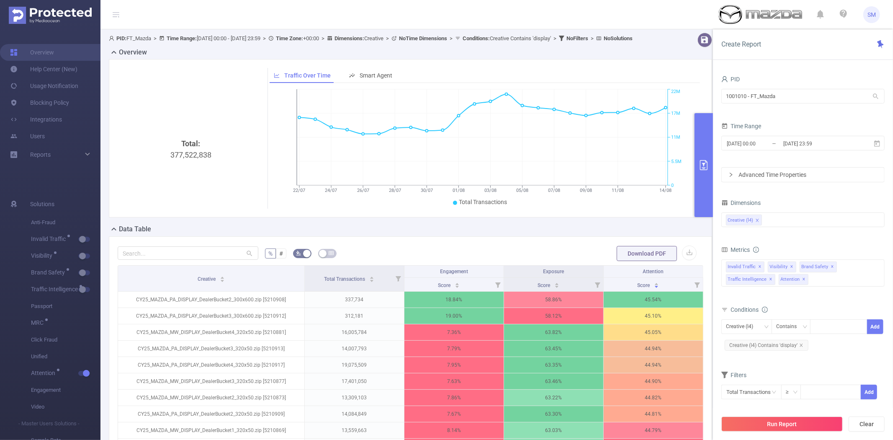
scroll to position [103, 0]
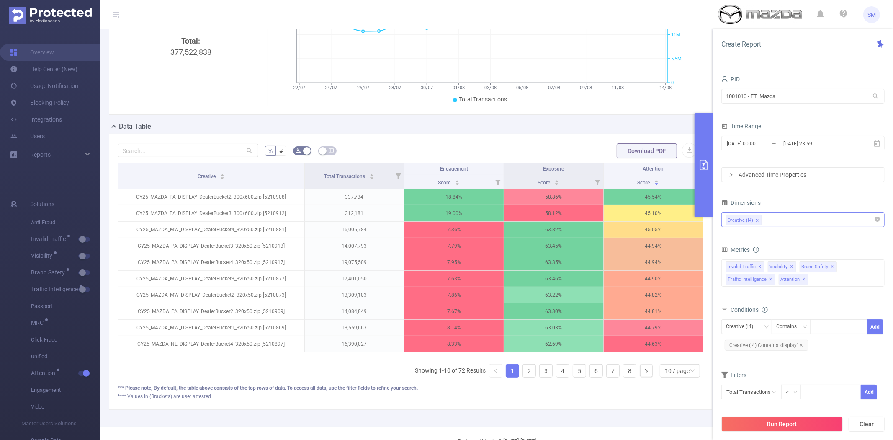
click at [758, 219] on icon "icon: close" at bounding box center [758, 220] width 4 height 4
click at [800, 345] on icon "icon: close" at bounding box center [801, 344] width 3 height 3
click at [758, 219] on icon "icon: close" at bounding box center [758, 220] width 4 height 4
click at [758, 219] on div "Creative (l4)" at bounding box center [803, 220] width 154 height 14
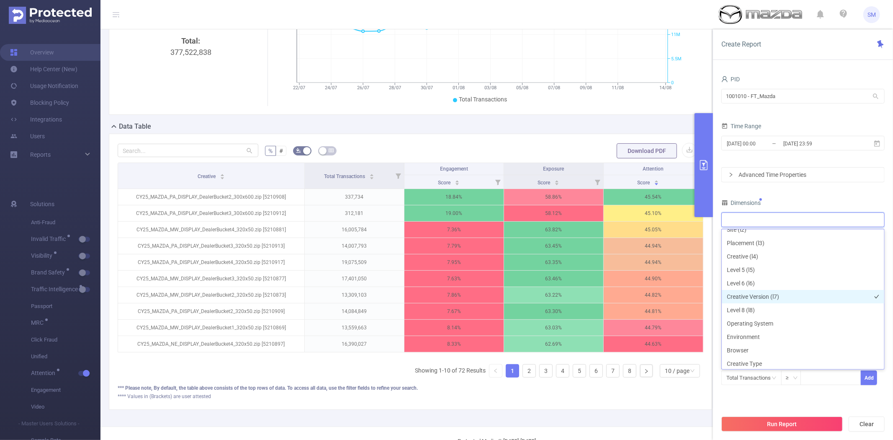
click at [789, 295] on li "Creative Version (l7)" at bounding box center [803, 296] width 163 height 13
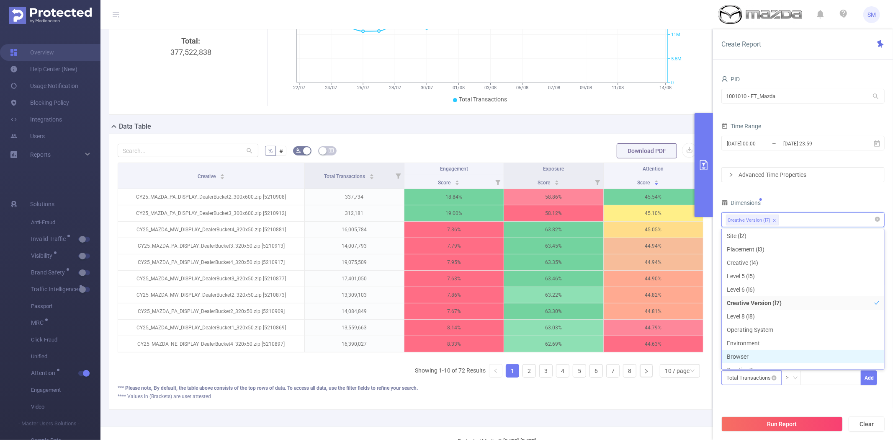
scroll to position [49, 0]
click at [757, 424] on button "Run Report" at bounding box center [782, 423] width 121 height 15
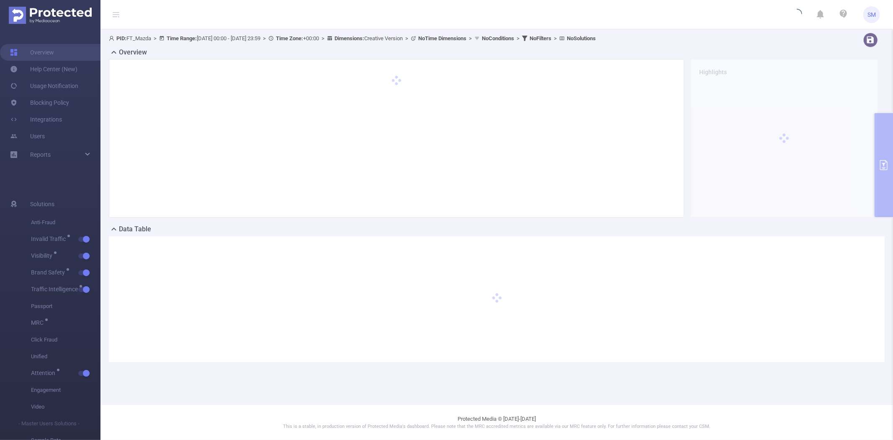
scroll to position [0, 0]
